Goal: Task Accomplishment & Management: Manage account settings

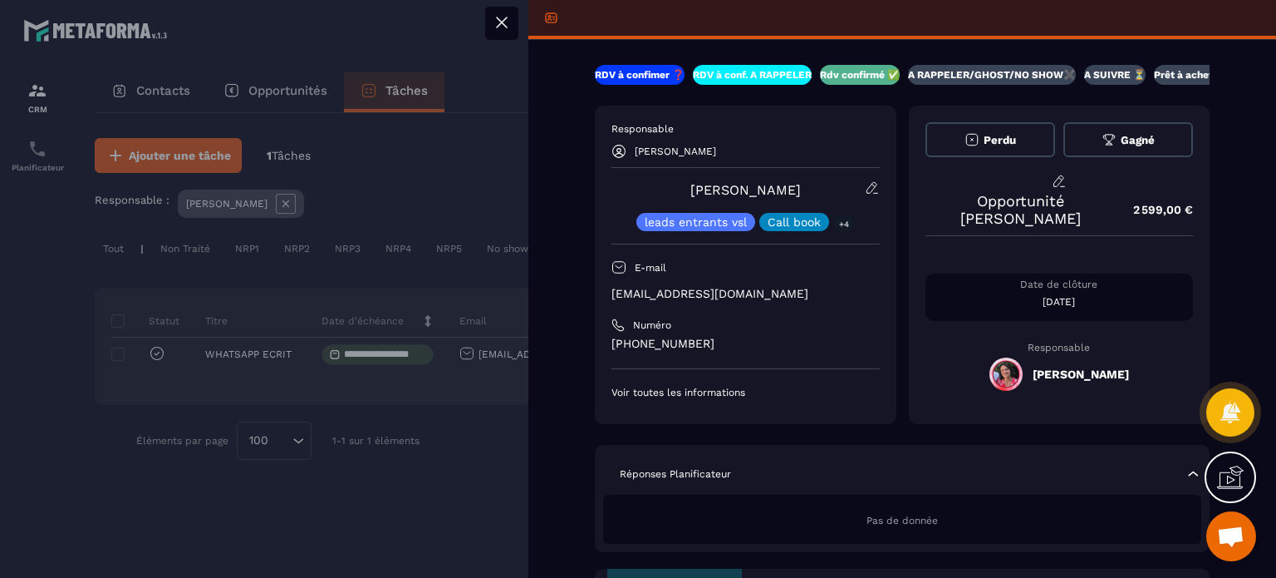
click at [499, 26] on icon at bounding box center [502, 22] width 20 height 20
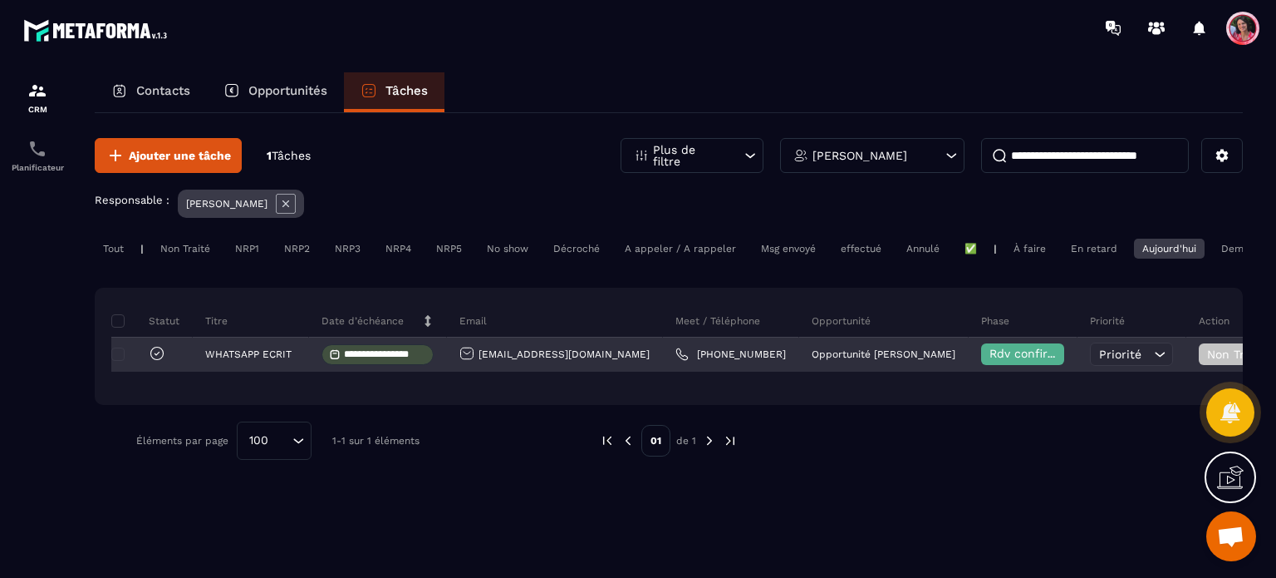
click at [352, 360] on input "**********" at bounding box center [384, 354] width 81 height 11
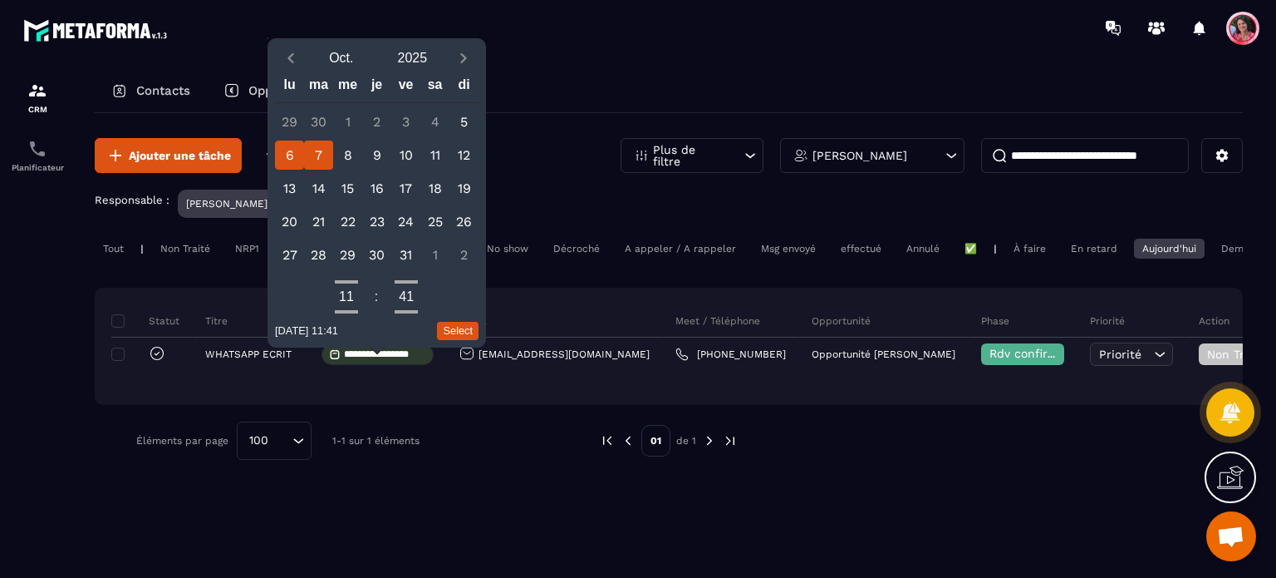
click at [319, 151] on div "7" at bounding box center [318, 154] width 29 height 29
click at [461, 331] on button "Select" at bounding box center [458, 331] width 42 height 18
type input "**********"
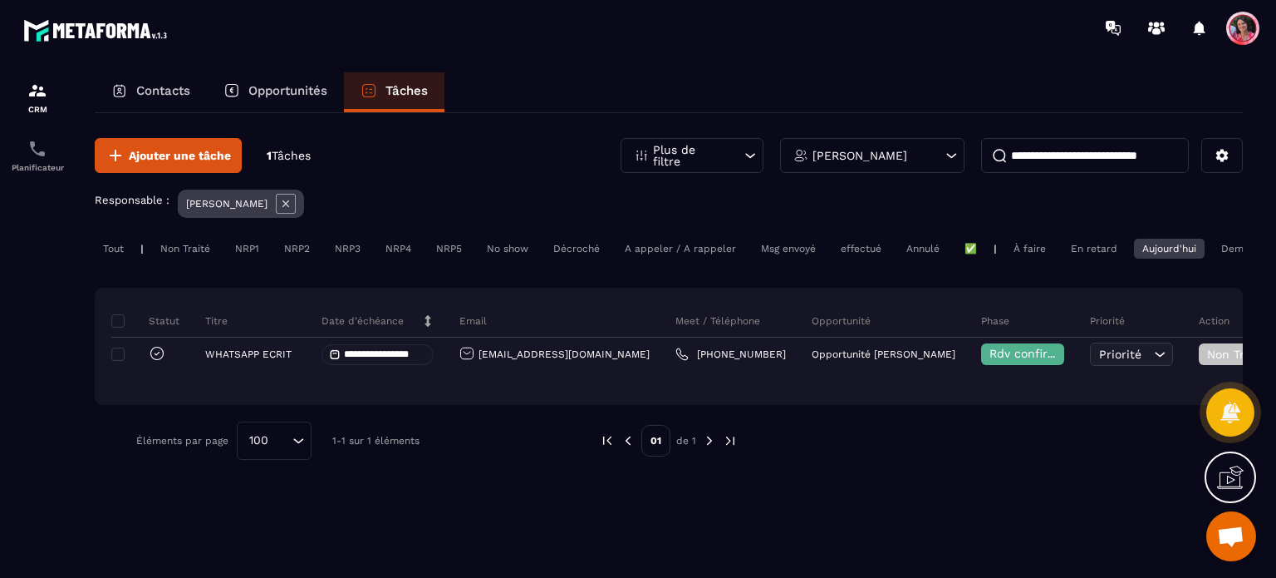
click at [1222, 245] on div "Demain" at bounding box center [1239, 249] width 53 height 20
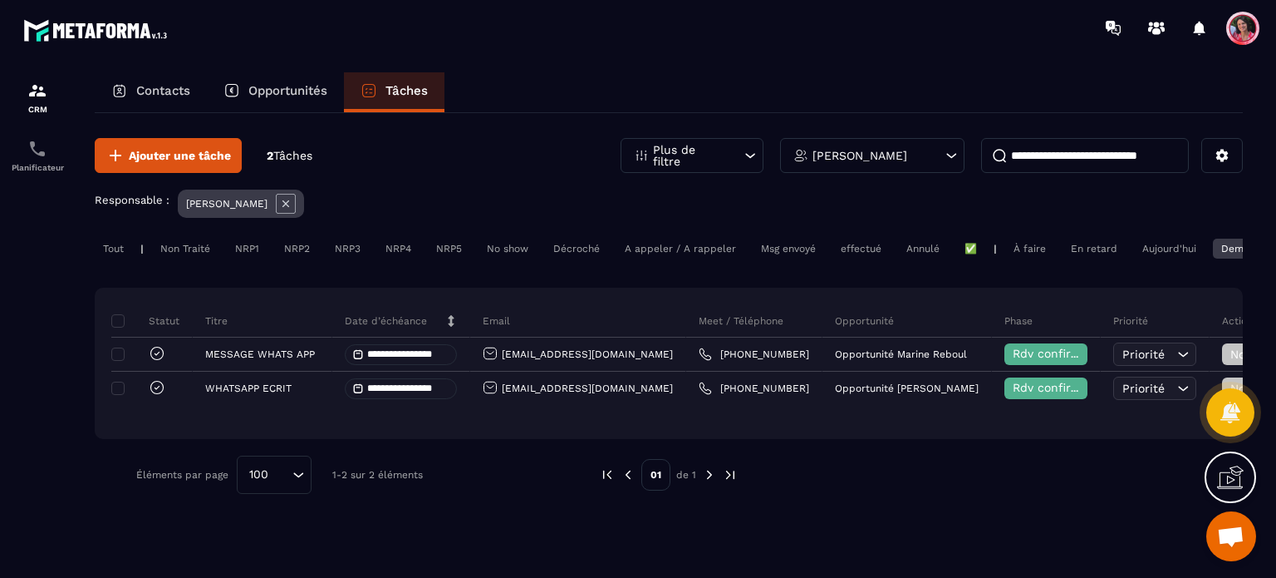
drag, startPoint x: 1024, startPoint y: 248, endPoint x: 1030, endPoint y: 255, distance: 10.0
click at [1025, 248] on div "À faire" at bounding box center [1030, 249] width 49 height 20
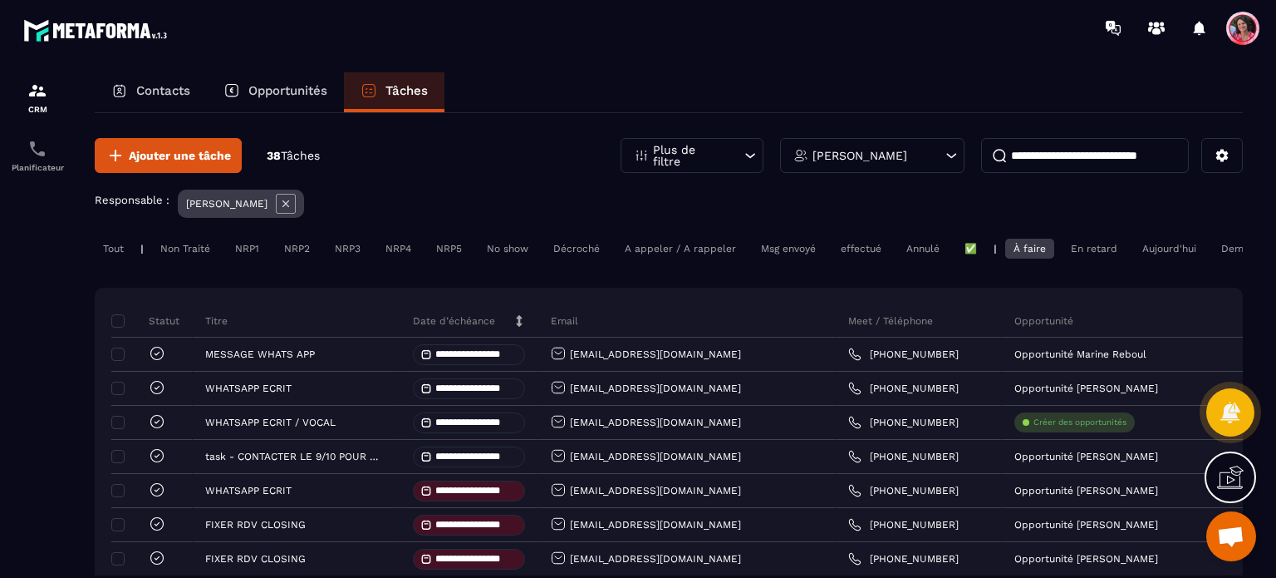
click at [1101, 258] on div "En retard" at bounding box center [1094, 249] width 63 height 20
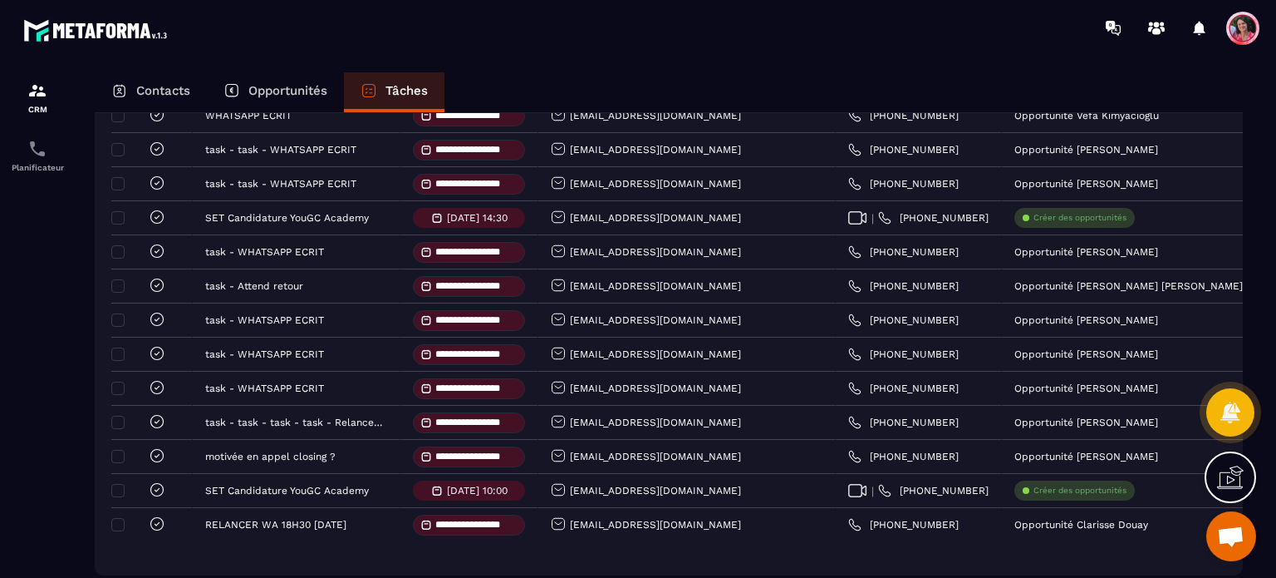
scroll to position [804, 0]
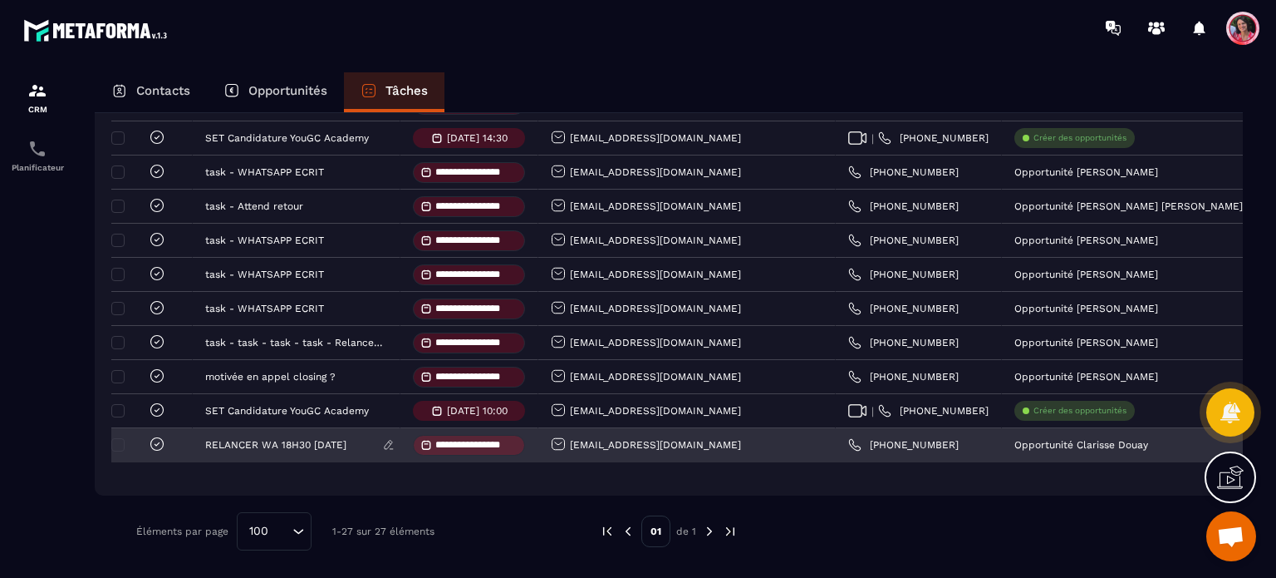
click at [241, 444] on p "RELANCER WA 18H30 [DATE]" at bounding box center [275, 445] width 141 height 12
